Goal: Download file/media

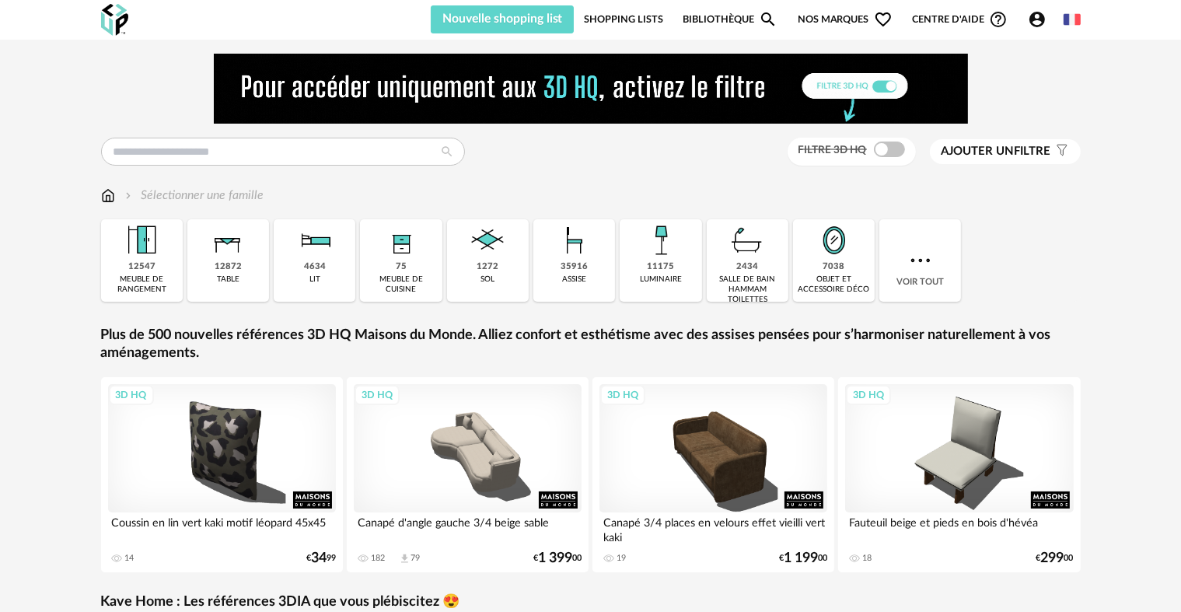
click at [1133, 358] on div "Filtre 3D HQ Ajouter un filtre s Filter icon Filtrer par : Sélectionner une fam…" at bounding box center [590, 455] width 1181 height 830
click at [327, 143] on input "text" at bounding box center [283, 152] width 364 height 28
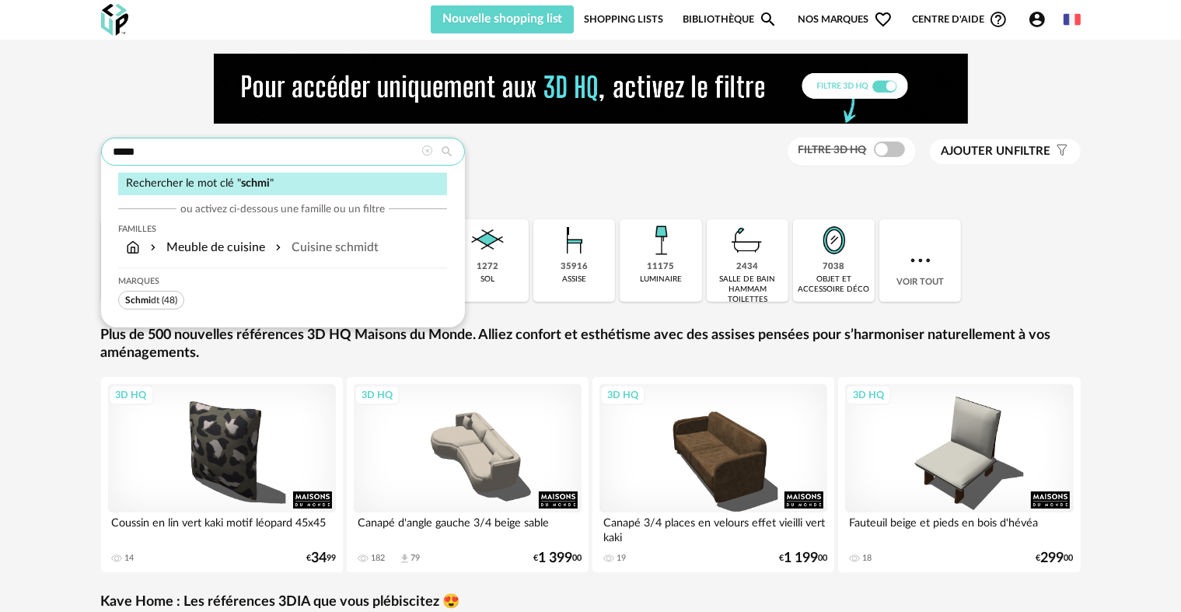
type input "*****"
click at [149, 289] on div "[PERSON_NAME] dt (48)" at bounding box center [282, 288] width 329 height 41
click at [151, 295] on span "Schmi dt" at bounding box center [142, 299] width 34 height 9
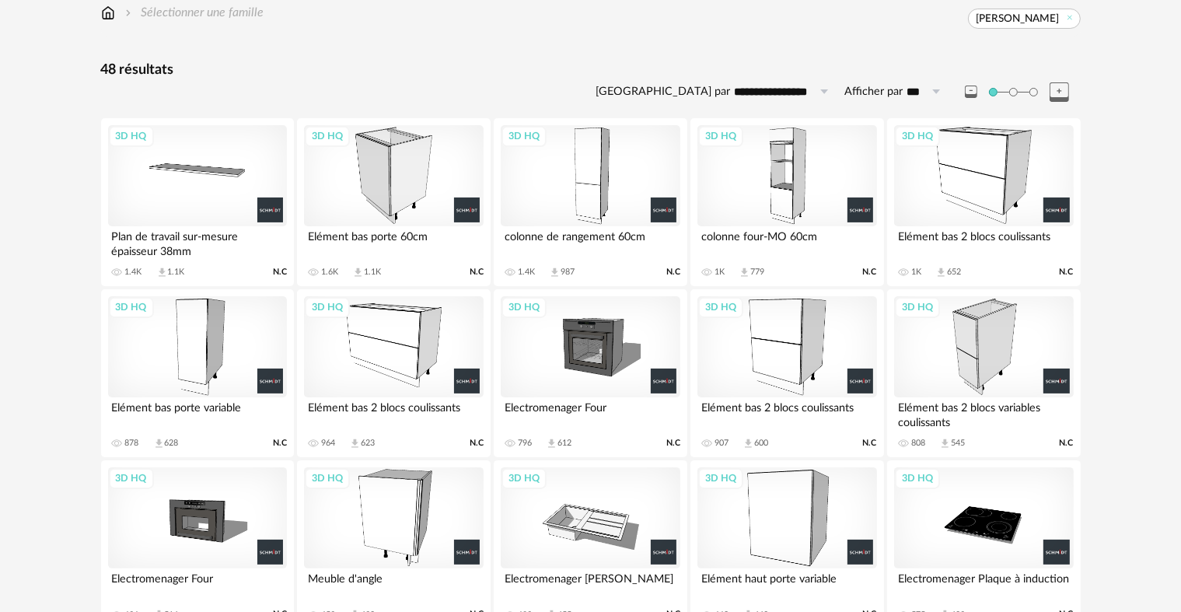
scroll to position [233, 0]
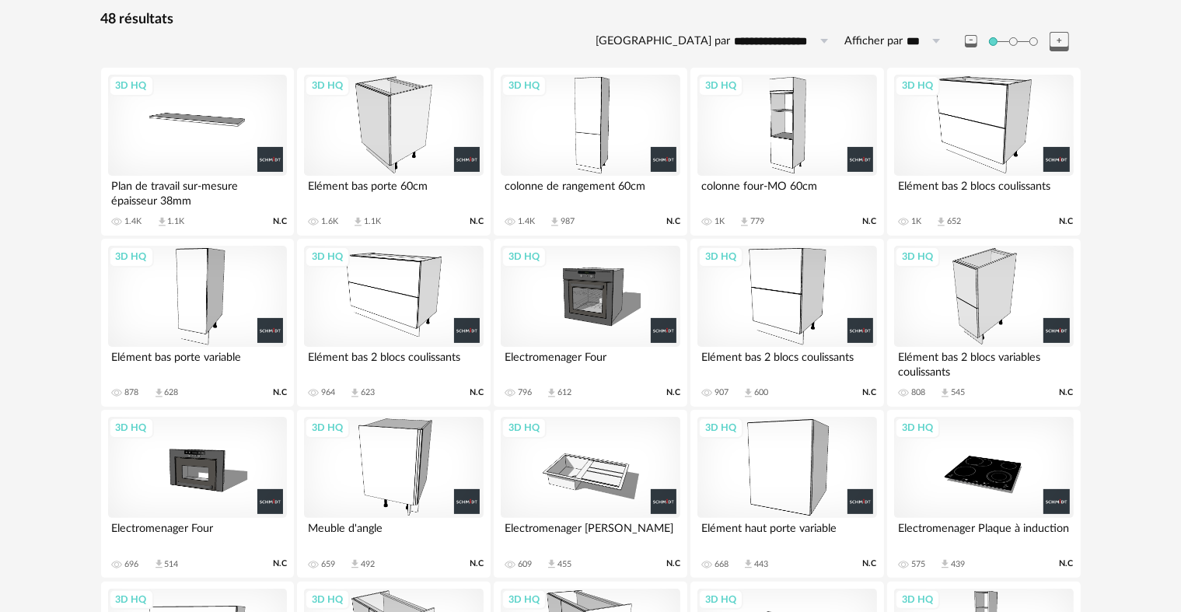
click at [811, 308] on div "3D HQ" at bounding box center [786, 296] width 179 height 101
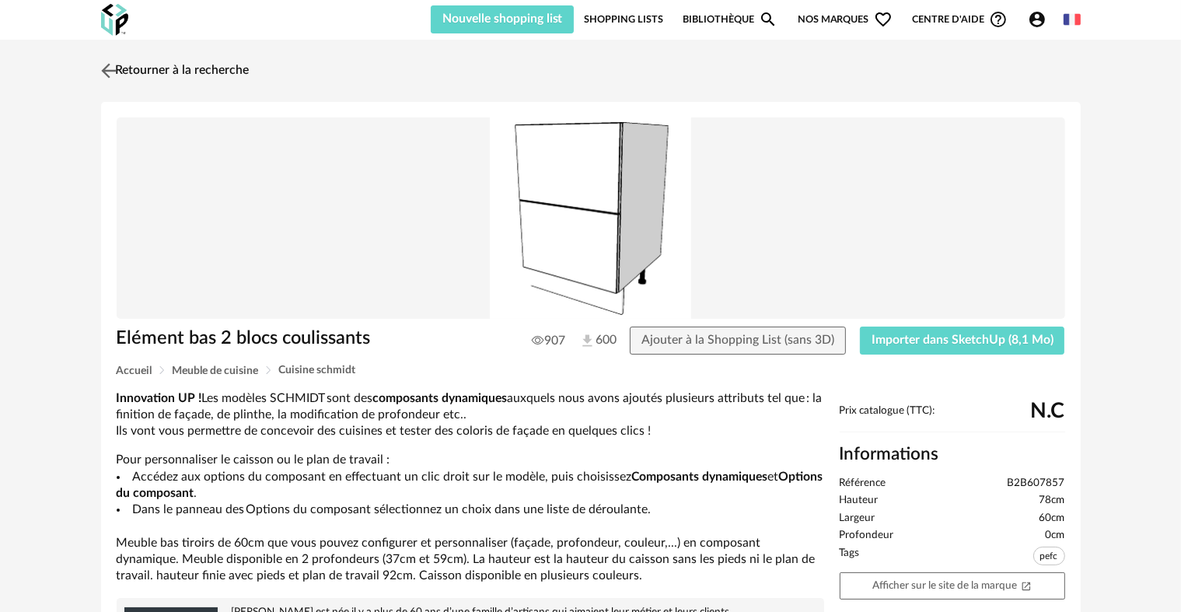
click at [114, 66] on img at bounding box center [108, 70] width 23 height 23
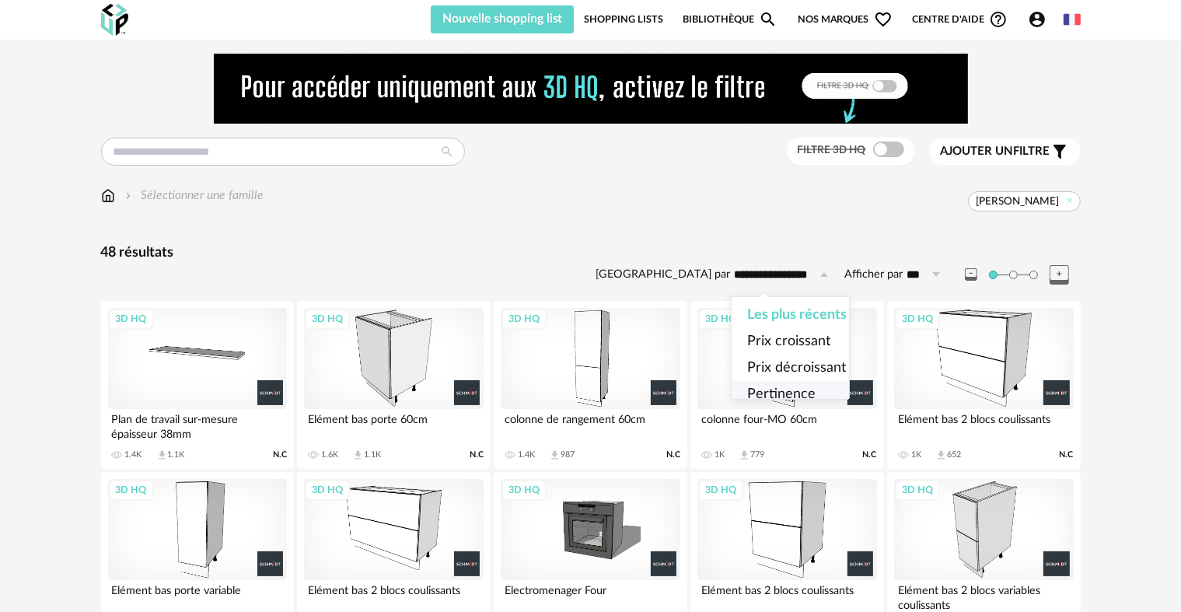
click at [526, 202] on div "[PERSON_NAME]" at bounding box center [672, 201] width 816 height 20
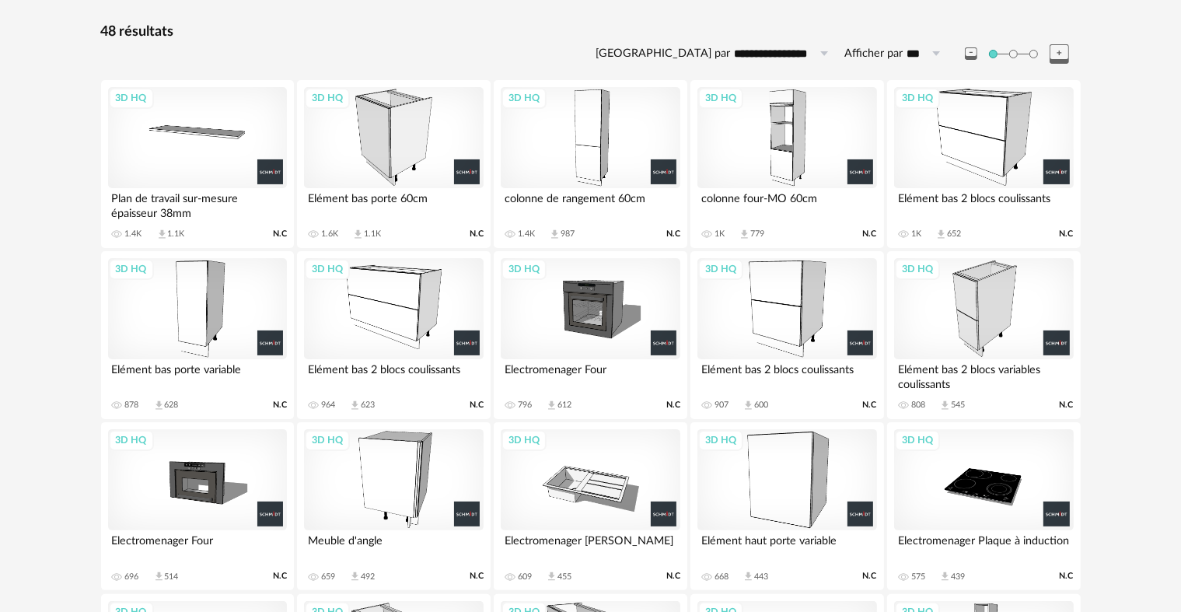
scroll to position [233, 0]
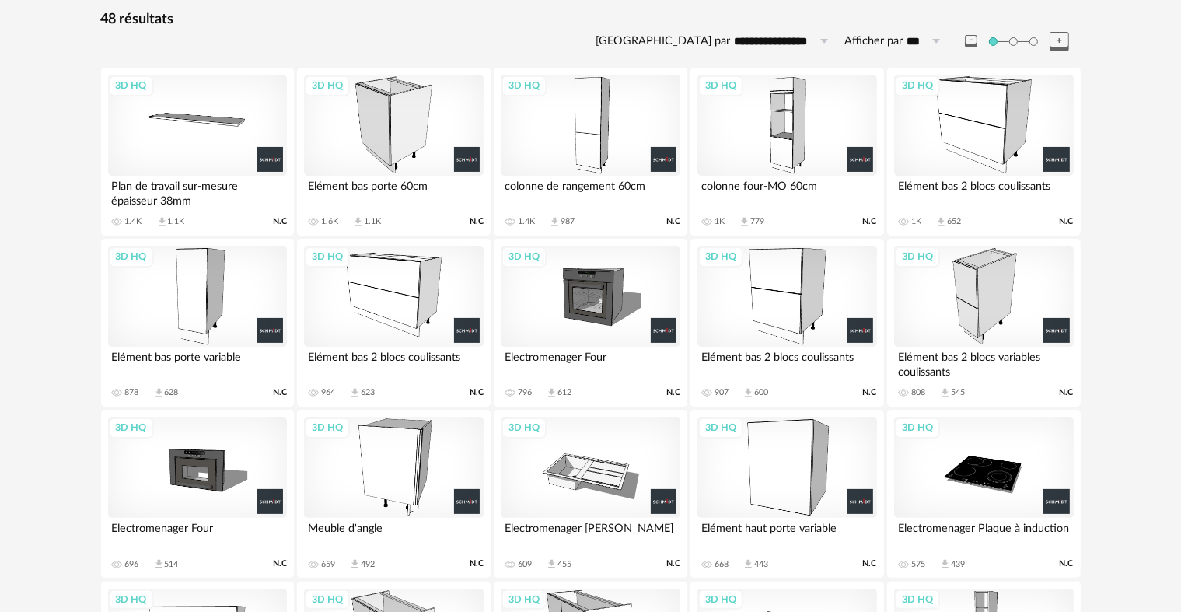
click at [792, 281] on div "3D HQ" at bounding box center [786, 296] width 179 height 101
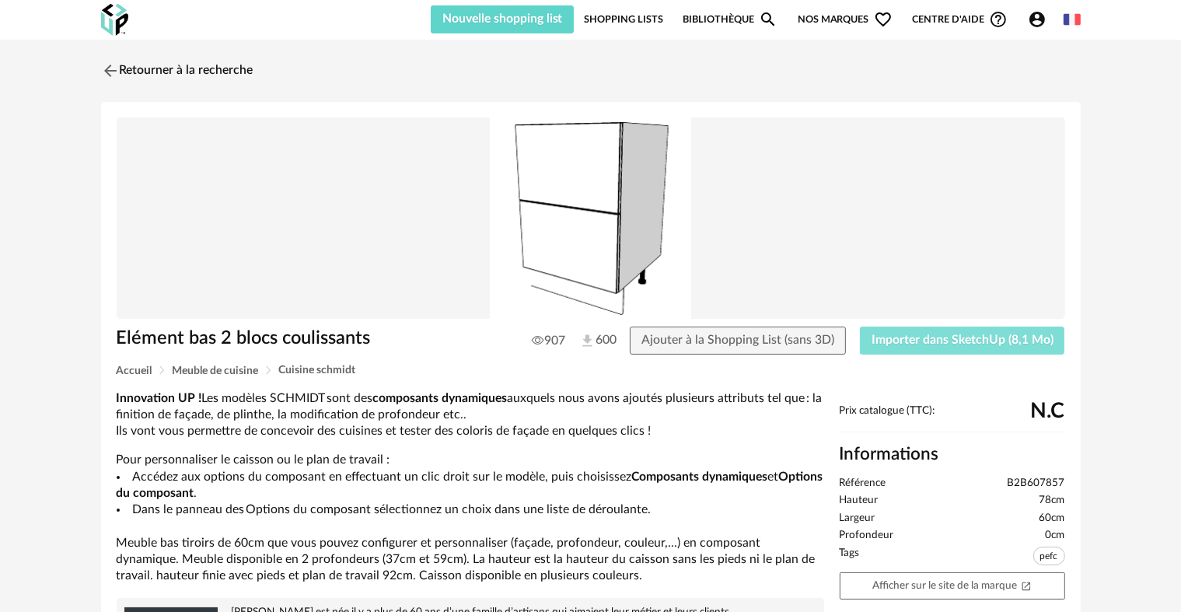
click at [918, 344] on span "Importer dans SketchUp (8,1 Mo)" at bounding box center [963, 340] width 182 height 12
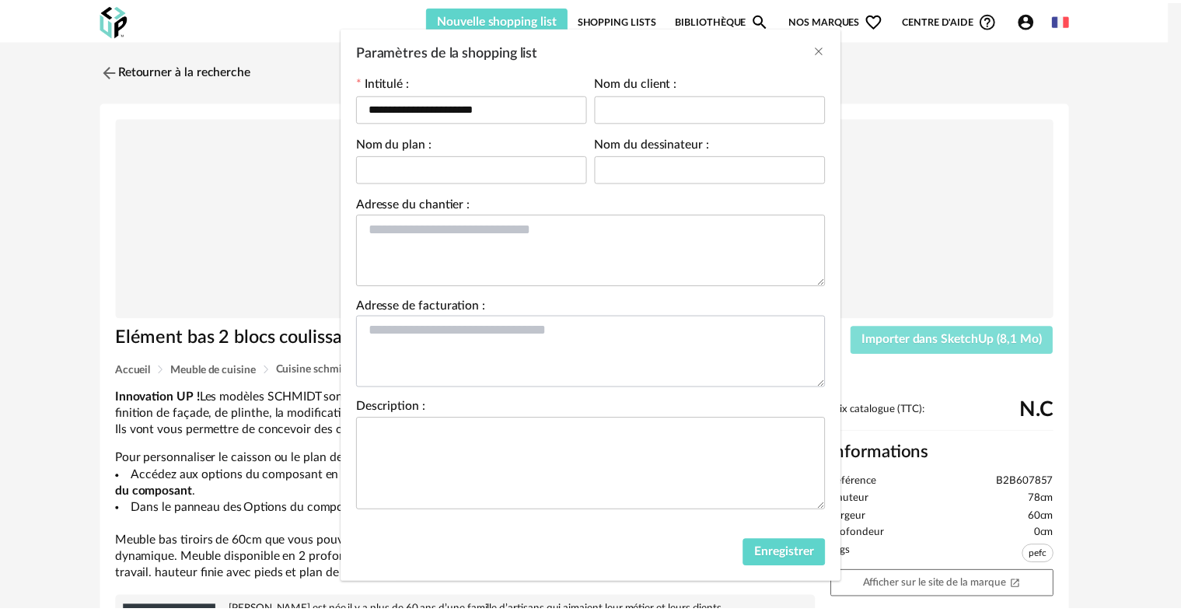
scroll to position [75, 0]
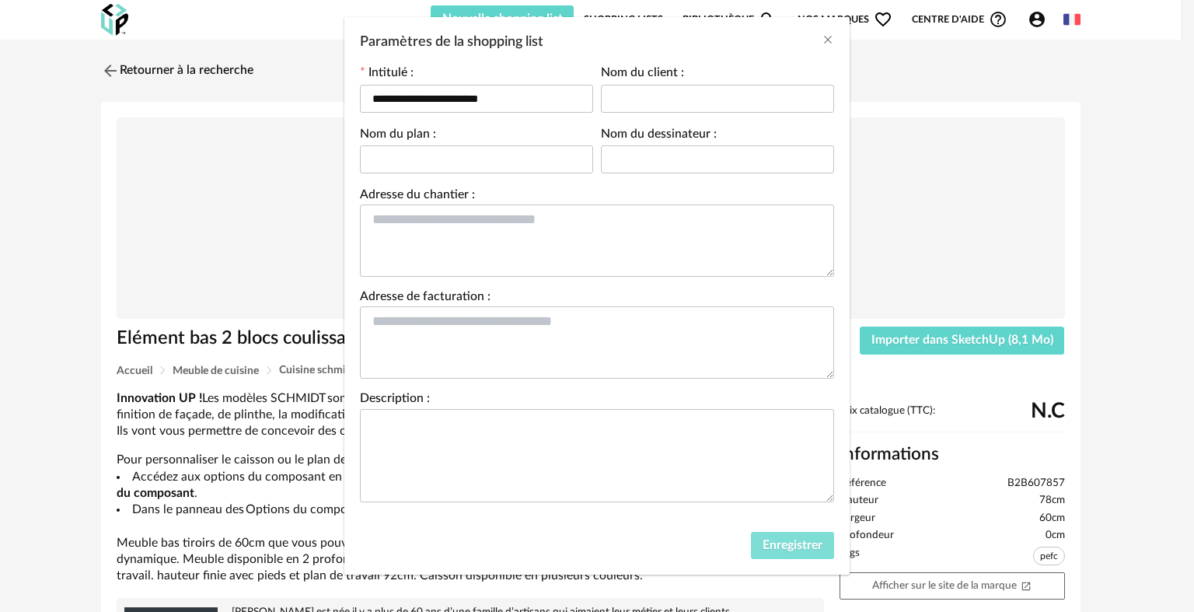
click at [802, 542] on span "Enregistrer" at bounding box center [793, 545] width 60 height 12
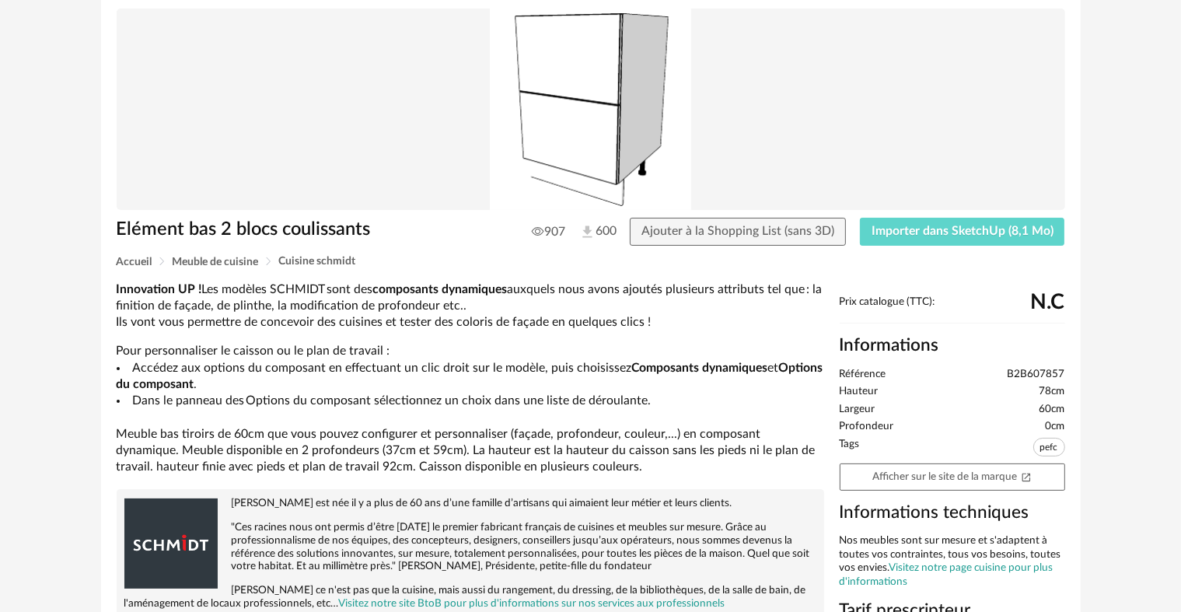
scroll to position [0, 0]
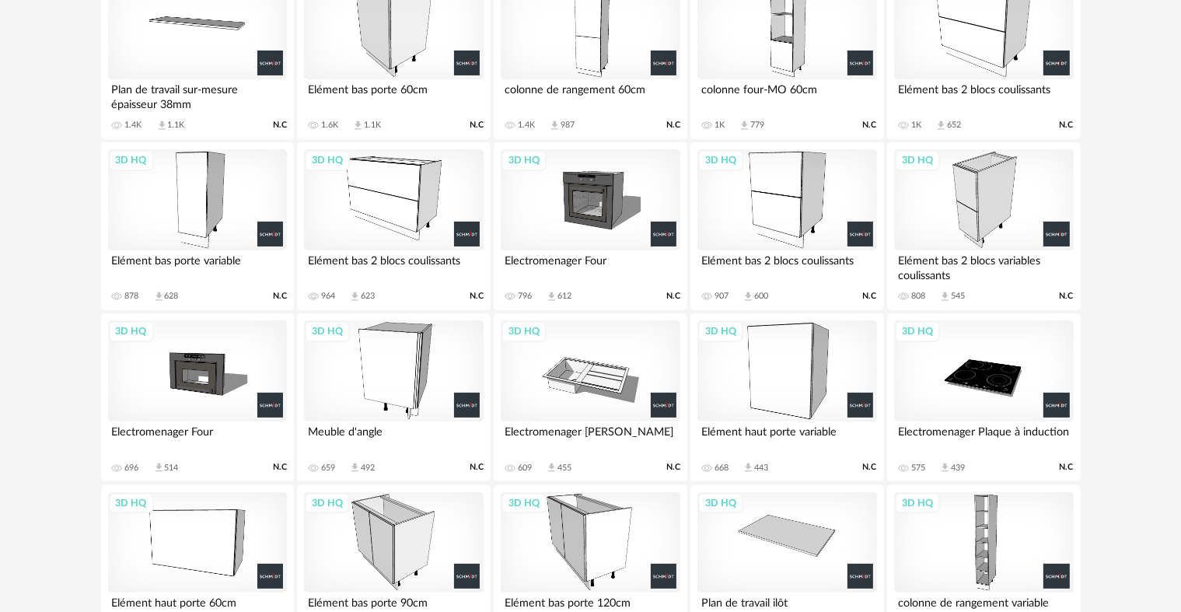
scroll to position [292, 0]
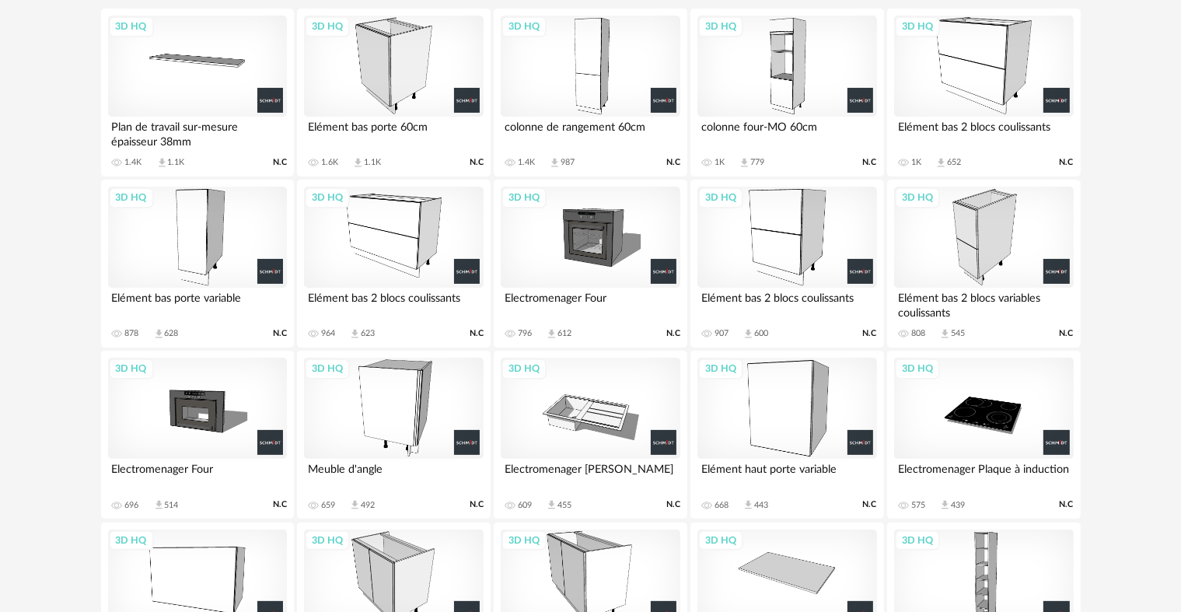
click at [998, 247] on div "3D HQ" at bounding box center [983, 237] width 179 height 101
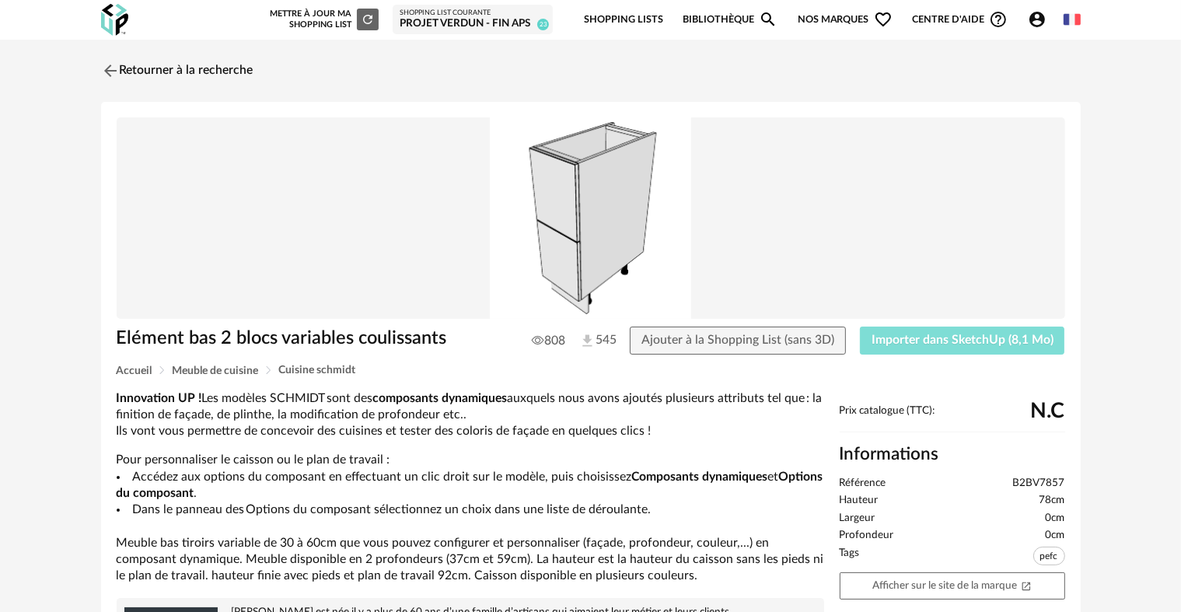
click at [917, 335] on span "Importer dans SketchUp (8,1 Mo)" at bounding box center [963, 340] width 182 height 12
